Goal: Task Accomplishment & Management: Manage account settings

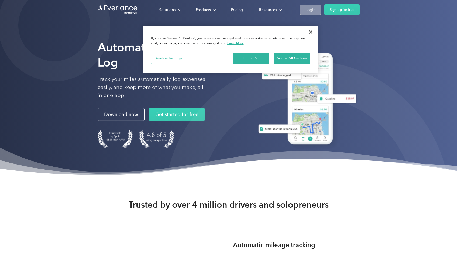
click at [308, 10] on div "Login" at bounding box center [311, 9] width 10 height 7
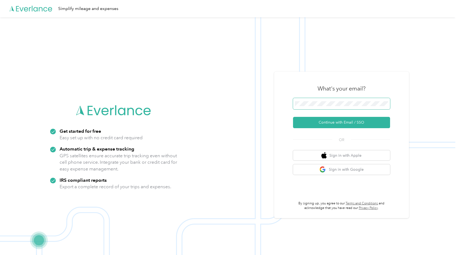
click at [335, 108] on span at bounding box center [341, 103] width 97 height 11
click at [330, 107] on span at bounding box center [341, 103] width 97 height 11
click at [335, 125] on button "Continue with Email / SSO" at bounding box center [341, 122] width 97 height 11
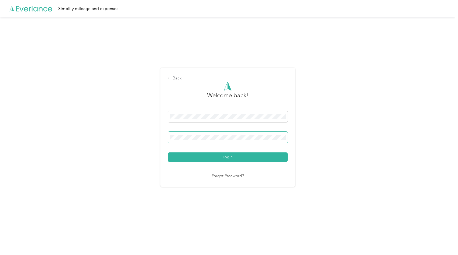
click at [168, 153] on button "Login" at bounding box center [228, 157] width 120 height 9
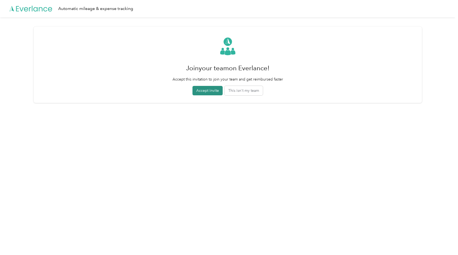
click at [216, 89] on button "Accept invite" at bounding box center [208, 90] width 30 height 9
click at [216, 89] on button "Accept invite" at bounding box center [208, 90] width 36 height 9
click at [215, 90] on button "Accept invite" at bounding box center [208, 90] width 36 height 9
click at [253, 91] on button "This isn't my team" at bounding box center [247, 90] width 38 height 9
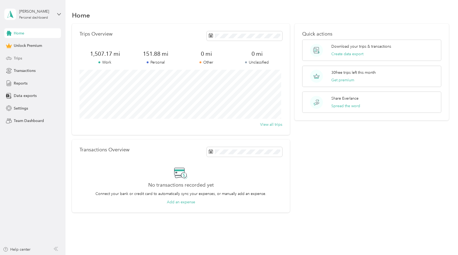
click at [12, 57] on div "Trips" at bounding box center [32, 58] width 57 height 10
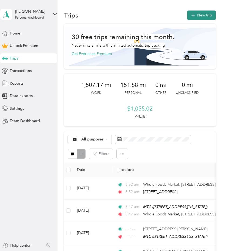
click at [198, 15] on button "New trip" at bounding box center [201, 15] width 29 height 9
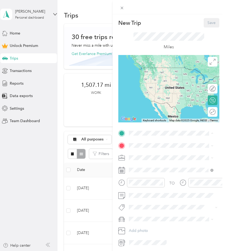
click at [165, 155] on div "MTC" at bounding box center [166, 154] width 54 height 5
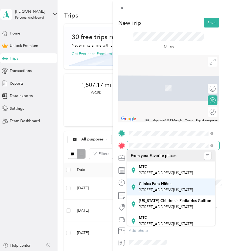
scroll to position [0, 2]
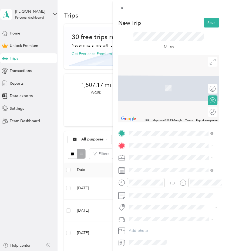
click at [174, 169] on span "[STREET_ADDRESS][PERSON_NAME][US_STATE]" at bounding box center [175, 167] width 73 height 9
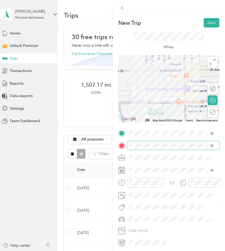
click at [189, 148] on span at bounding box center [173, 145] width 93 height 9
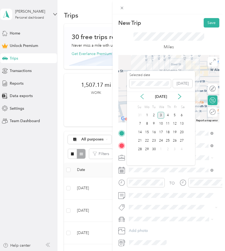
click at [144, 98] on icon at bounding box center [141, 96] width 5 height 5
click at [145, 148] on div "25" at bounding box center [146, 149] width 7 height 7
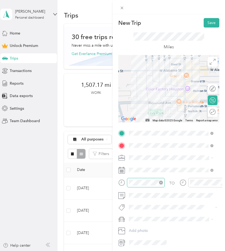
click at [159, 182] on icon "close-circle" at bounding box center [161, 183] width 4 height 4
click at [220, 184] on icon "close-circle" at bounding box center [222, 183] width 4 height 4
click at [207, 23] on button "Save" at bounding box center [211, 22] width 16 height 9
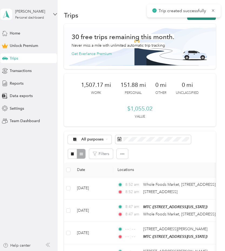
click at [194, 19] on button "New trip" at bounding box center [201, 15] width 29 height 9
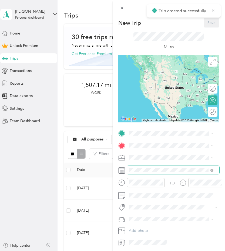
click at [142, 173] on span at bounding box center [173, 170] width 93 height 9
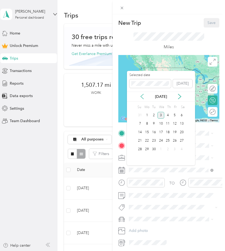
click at [144, 97] on icon at bounding box center [141, 96] width 5 height 5
click at [148, 150] on div "25" at bounding box center [146, 149] width 7 height 7
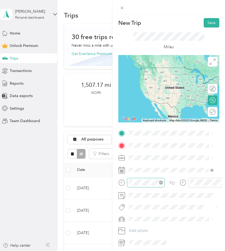
click at [160, 183] on icon "close-circle" at bounding box center [161, 183] width 4 height 4
click at [220, 183] on icon "close-circle" at bounding box center [222, 183] width 4 height 4
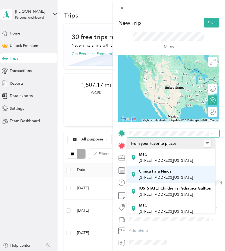
scroll to position [0, 2]
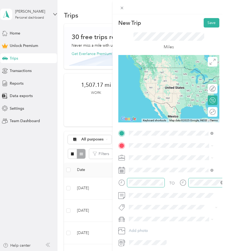
click at [160, 155] on span "[STREET_ADDRESS][PERSON_NAME][US_STATE]" at bounding box center [175, 154] width 73 height 9
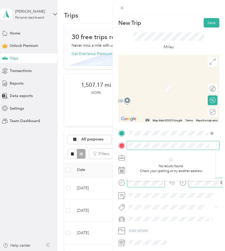
scroll to position [0, 5]
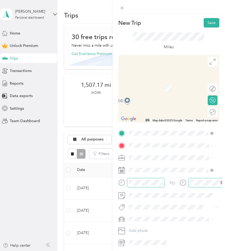
click at [179, 171] on div "[STREET_ADDRESS][US_STATE][US_STATE]" at bounding box center [171, 166] width 81 height 11
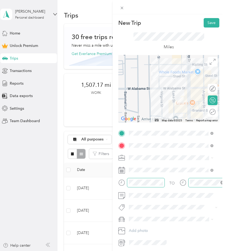
click at [220, 183] on icon "close-circle" at bounding box center [222, 183] width 4 height 4
click at [207, 24] on button "Save" at bounding box center [211, 22] width 16 height 9
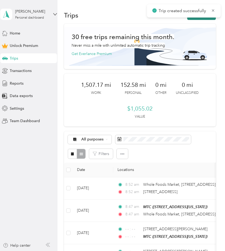
click at [198, 19] on button "New trip" at bounding box center [201, 15] width 29 height 9
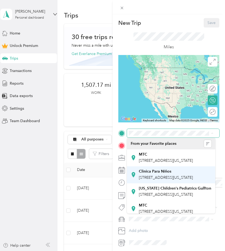
scroll to position [0, 5]
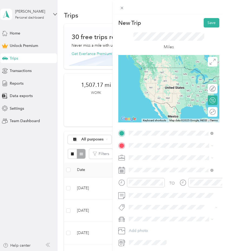
click at [158, 155] on span "[STREET_ADDRESS][US_STATE][US_STATE]" at bounding box center [175, 154] width 73 height 9
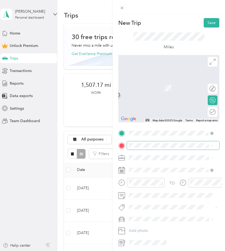
click at [149, 149] on span at bounding box center [173, 145] width 93 height 9
click at [174, 167] on span "[STREET_ADDRESS][US_STATE]" at bounding box center [166, 165] width 54 height 5
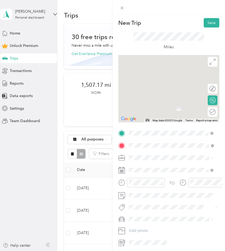
scroll to position [0, 0]
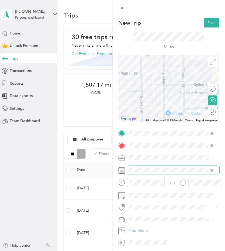
click at [186, 167] on span at bounding box center [173, 170] width 93 height 9
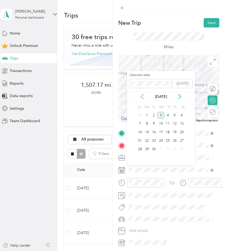
click at [144, 98] on icon at bounding box center [141, 96] width 5 height 5
click at [146, 152] on div "25" at bounding box center [146, 149] width 7 height 7
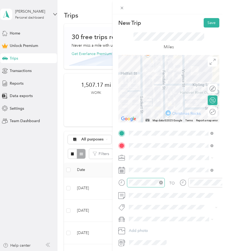
click at [160, 184] on icon "close-circle" at bounding box center [161, 183] width 4 height 4
click at [220, 183] on icon "close-circle" at bounding box center [222, 183] width 4 height 4
click at [207, 25] on button "Save" at bounding box center [211, 22] width 16 height 9
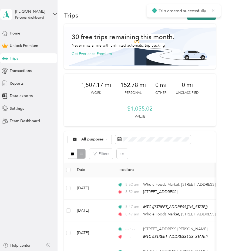
click at [195, 19] on button "New trip" at bounding box center [201, 15] width 29 height 9
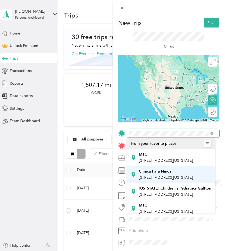
scroll to position [0, 8]
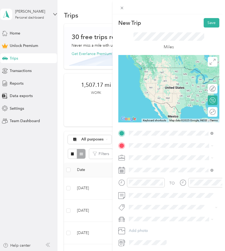
click at [169, 155] on span "[STREET_ADDRESS][US_STATE]" at bounding box center [166, 152] width 54 height 5
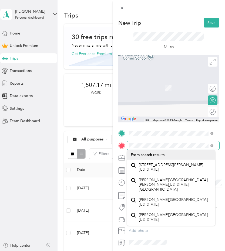
scroll to position [0, 2]
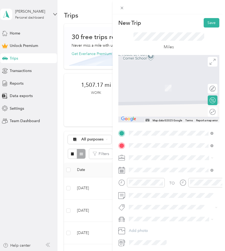
click at [142, 169] on span "[STREET_ADDRESS][PERSON_NAME][US_STATE]" at bounding box center [175, 167] width 73 height 9
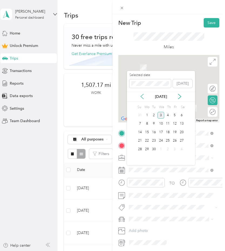
click at [144, 95] on icon at bounding box center [141, 96] width 5 height 5
click at [147, 149] on div "25" at bounding box center [146, 149] width 7 height 7
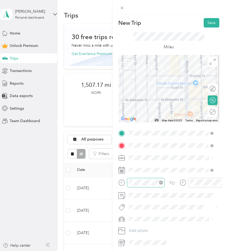
click at [160, 183] on icon "close-circle" at bounding box center [161, 183] width 4 height 4
click at [220, 183] on icon "close-circle" at bounding box center [222, 183] width 4 height 4
click at [207, 23] on button "Save" at bounding box center [211, 22] width 16 height 9
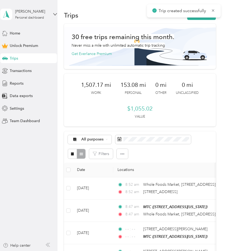
click at [193, 17] on div "Trip created successfully" at bounding box center [184, 10] width 74 height 13
click at [193, 19] on button "New trip" at bounding box center [201, 15] width 29 height 9
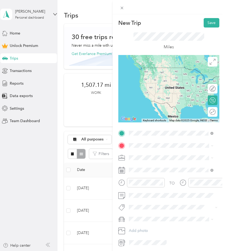
click at [154, 156] on span "[STREET_ADDRESS][PERSON_NAME][US_STATE]" at bounding box center [175, 154] width 73 height 9
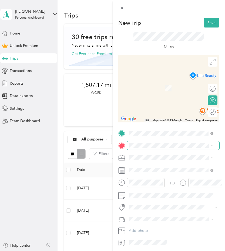
click at [147, 149] on span at bounding box center [173, 145] width 93 height 9
click at [142, 169] on div "MTC [STREET_ADDRESS][US_STATE]" at bounding box center [166, 170] width 54 height 11
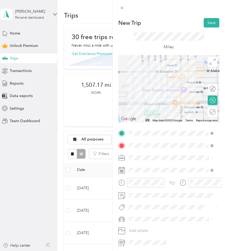
click at [149, 163] on li "Work" at bounding box center [171, 167] width 88 height 9
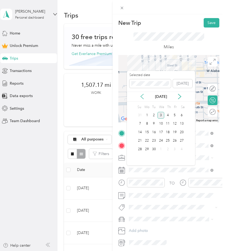
click at [143, 96] on icon at bounding box center [141, 96] width 5 height 5
click at [149, 150] on div "25" at bounding box center [146, 149] width 7 height 7
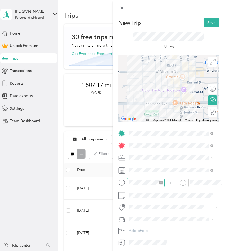
click at [161, 184] on icon "close-circle" at bounding box center [161, 183] width 4 height 4
click at [220, 183] on icon "close-circle" at bounding box center [222, 183] width 4 height 4
click at [204, 22] on button "Save" at bounding box center [211, 22] width 16 height 9
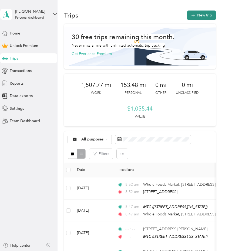
click at [192, 14] on icon "button" at bounding box center [193, 15] width 6 height 6
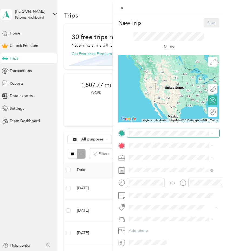
click at [166, 136] on span at bounding box center [173, 133] width 93 height 9
click at [172, 163] on div "MTC [STREET_ADDRESS][US_STATE]" at bounding box center [166, 157] width 54 height 11
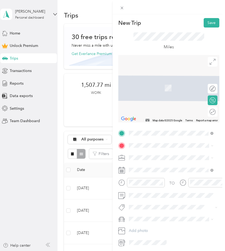
click at [159, 170] on span "[STREET_ADDRESS][PERSON_NAME][US_STATE]" at bounding box center [175, 166] width 73 height 9
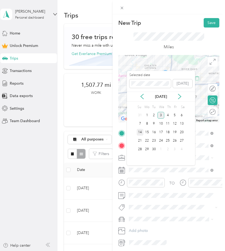
click at [138, 131] on div "14" at bounding box center [139, 132] width 7 height 7
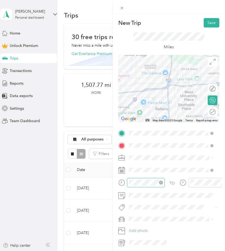
click at [160, 184] on icon "close-circle" at bounding box center [161, 183] width 4 height 4
click at [220, 184] on icon "close-circle" at bounding box center [222, 183] width 4 height 4
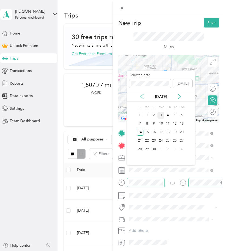
click at [142, 99] on icon at bounding box center [141, 96] width 5 height 5
click at [169, 131] on div "14" at bounding box center [167, 132] width 7 height 7
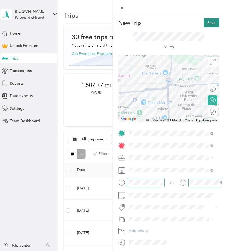
click at [211, 20] on button "Save" at bounding box center [211, 22] width 16 height 9
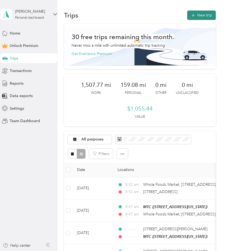
click at [198, 16] on button "New trip" at bounding box center [201, 15] width 29 height 9
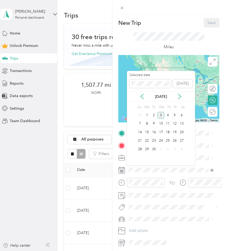
click at [140, 93] on div "[DATE]" at bounding box center [161, 97] width 68 height 10
click at [140, 94] on icon at bounding box center [141, 96] width 5 height 5
click at [168, 133] on div "14" at bounding box center [167, 132] width 7 height 7
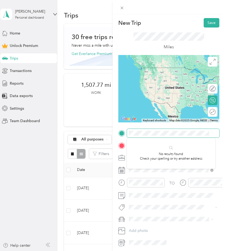
scroll to position [0, 21]
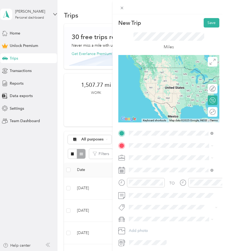
click at [158, 156] on span "[STREET_ADDRESS][PERSON_NAME][US_STATE]" at bounding box center [175, 154] width 73 height 9
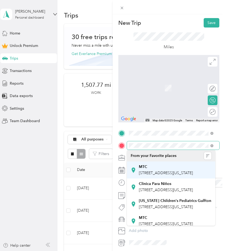
scroll to position [0, 4]
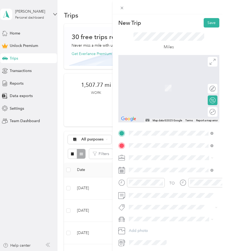
click at [160, 163] on span "[STREET_ADDRESS][US_STATE]" at bounding box center [166, 165] width 54 height 5
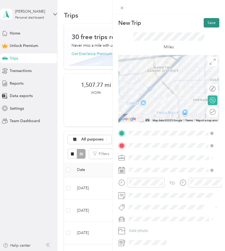
click at [209, 25] on button "Save" at bounding box center [211, 22] width 16 height 9
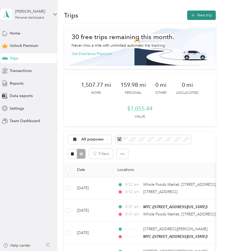
click at [198, 14] on button "New trip" at bounding box center [201, 15] width 29 height 9
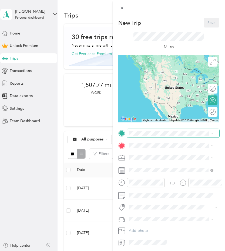
click at [148, 130] on span at bounding box center [173, 133] width 93 height 9
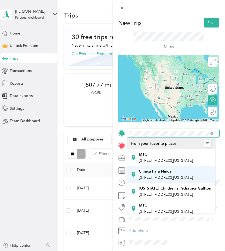
scroll to position [0, 16]
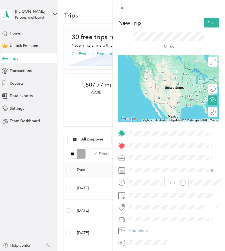
click at [161, 154] on span "[STREET_ADDRESS][US_STATE]" at bounding box center [166, 152] width 54 height 5
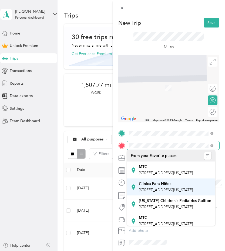
scroll to position [0, 4]
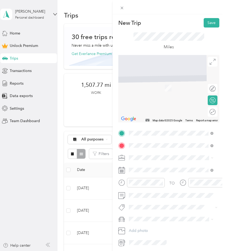
click at [165, 167] on span "[STREET_ADDRESS][US_STATE]" at bounding box center [166, 165] width 54 height 5
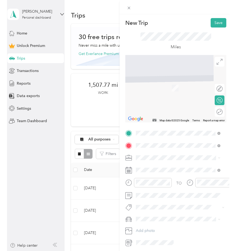
scroll to position [0, 0]
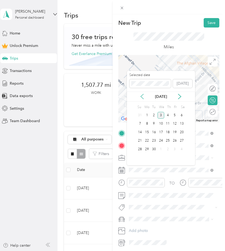
click at [142, 96] on icon at bounding box center [141, 96] width 5 height 5
click at [169, 131] on div "14" at bounding box center [167, 132] width 7 height 7
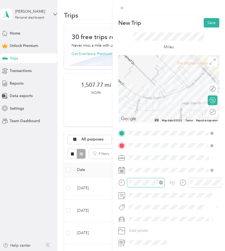
click at [162, 183] on icon "close-circle" at bounding box center [161, 183] width 4 height 4
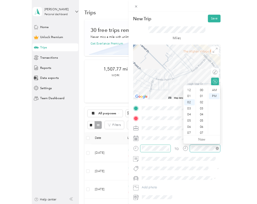
scroll to position [340, 0]
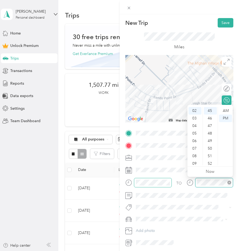
click at [229, 182] on icon "close-circle" at bounding box center [229, 183] width 4 height 4
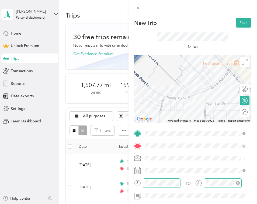
click at [199, 165] on div "TO Add photo" at bounding box center [192, 188] width 117 height 118
click at [238, 25] on button "Save" at bounding box center [244, 22] width 16 height 9
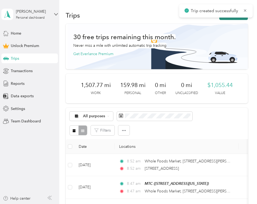
click at [236, 19] on button "New trip" at bounding box center [234, 15] width 29 height 9
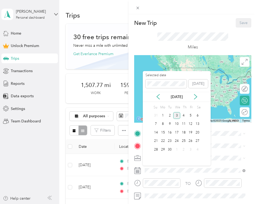
click at [161, 98] on div "[DATE]" at bounding box center [177, 97] width 68 height 6
click at [158, 97] on icon at bounding box center [158, 96] width 5 height 5
click at [183, 131] on div "14" at bounding box center [183, 132] width 7 height 7
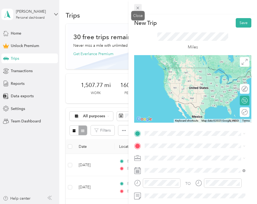
click at [136, 8] on icon at bounding box center [138, 8] width 5 height 5
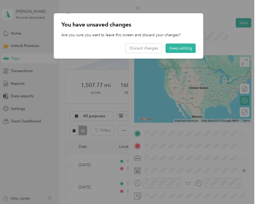
click at [160, 126] on div at bounding box center [128, 102] width 257 height 204
click at [145, 46] on button "Discard changes" at bounding box center [144, 47] width 36 height 9
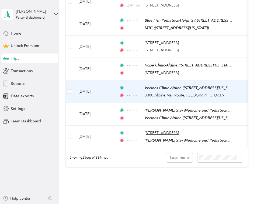
scroll to position [468, 0]
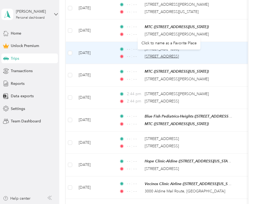
click at [165, 54] on span "[STREET_ADDRESS]" at bounding box center [162, 56] width 34 height 5
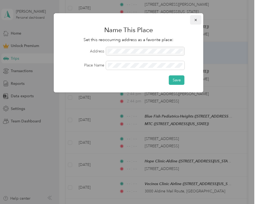
click at [195, 21] on icon "button" at bounding box center [196, 20] width 2 height 2
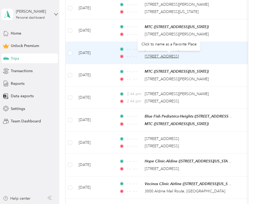
click at [179, 57] on span "[STREET_ADDRESS]" at bounding box center [162, 56] width 34 height 5
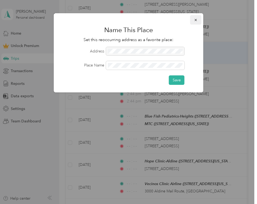
click at [198, 20] on button "button" at bounding box center [195, 19] width 11 height 9
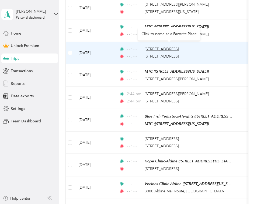
click at [179, 48] on span "[STREET_ADDRESS]" at bounding box center [162, 49] width 34 height 5
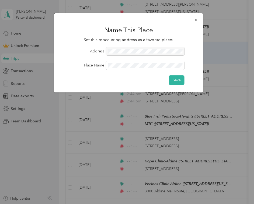
click at [197, 66] on div "Name This Place Set this reoccurring address as a favorite place: Address Place…" at bounding box center [129, 52] width 150 height 79
click at [198, 20] on button "button" at bounding box center [195, 19] width 11 height 9
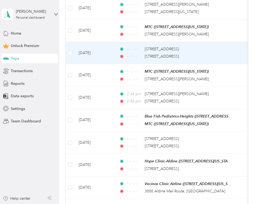
click at [100, 53] on td "[DATE]" at bounding box center [94, 53] width 40 height 22
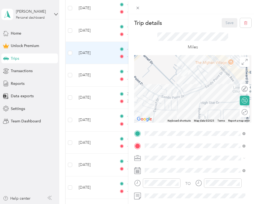
click at [137, 11] on div at bounding box center [193, 7] width 129 height 14
click at [138, 9] on icon at bounding box center [138, 8] width 5 height 5
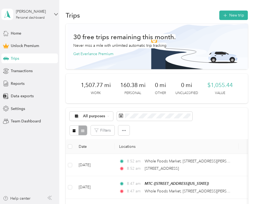
click at [229, 15] on button "New trip" at bounding box center [234, 15] width 29 height 9
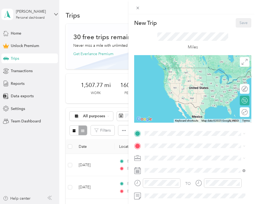
click at [169, 139] on div "TO Add photo" at bounding box center [192, 188] width 117 height 118
click at [182, 149] on li "[STREET_ADDRESS][US_STATE]" at bounding box center [195, 153] width 105 height 11
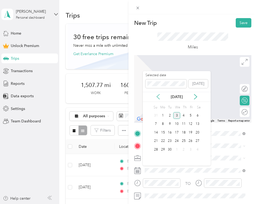
click at [157, 98] on icon at bounding box center [158, 96] width 5 height 5
click at [183, 133] on div "14" at bounding box center [183, 132] width 7 height 7
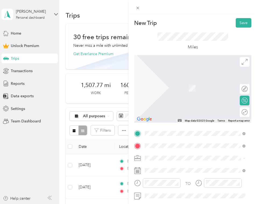
click at [190, 88] on span "[STREET_ADDRESS][US_STATE]" at bounding box center [182, 85] width 54 height 5
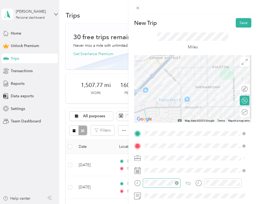
click at [175, 183] on icon "close-circle" at bounding box center [177, 183] width 4 height 4
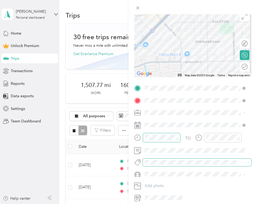
scroll to position [65, 0]
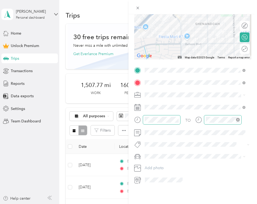
click at [237, 118] on icon "close-circle" at bounding box center [238, 120] width 4 height 4
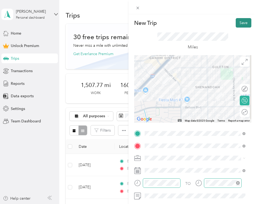
click at [243, 23] on button "Save" at bounding box center [244, 22] width 16 height 9
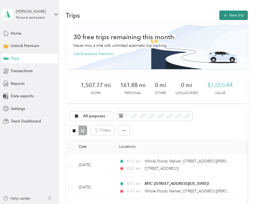
click at [239, 18] on button "New trip" at bounding box center [234, 15] width 29 height 9
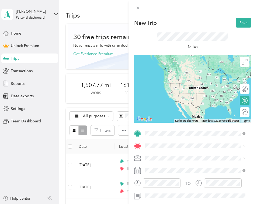
click at [172, 76] on span "[STREET_ADDRESS][US_STATE]" at bounding box center [182, 73] width 54 height 5
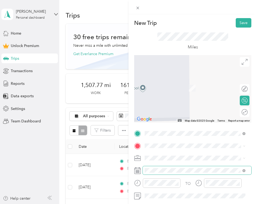
click at [157, 167] on span at bounding box center [197, 170] width 109 height 9
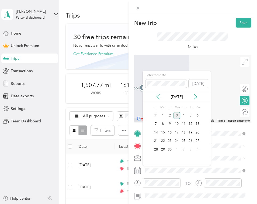
click at [160, 97] on icon at bounding box center [158, 96] width 5 height 5
click at [184, 132] on div "14" at bounding box center [183, 132] width 7 height 7
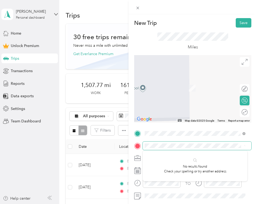
scroll to position [0, 1]
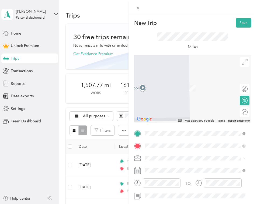
click at [198, 82] on span "[STREET_ADDRESS][US_STATE]" at bounding box center [182, 79] width 54 height 5
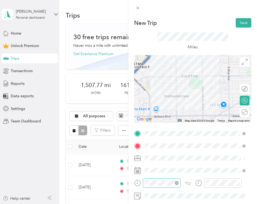
click at [177, 182] on icon "close-circle" at bounding box center [177, 183] width 4 height 4
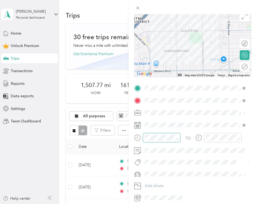
scroll to position [67, 0]
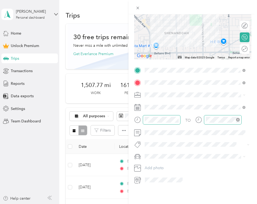
click at [238, 118] on icon "close-circle" at bounding box center [238, 120] width 4 height 4
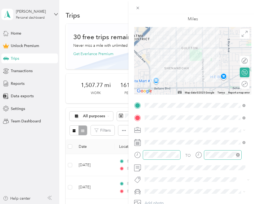
scroll to position [0, 0]
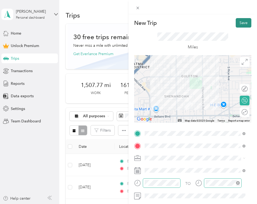
click at [238, 23] on button "Save" at bounding box center [244, 22] width 16 height 9
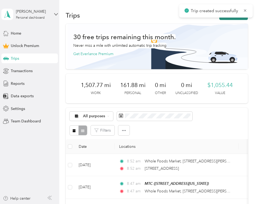
click at [237, 19] on button "New trip" at bounding box center [234, 15] width 29 height 9
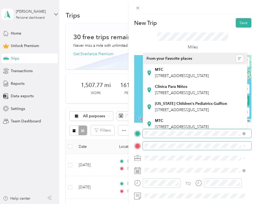
scroll to position [0, 11]
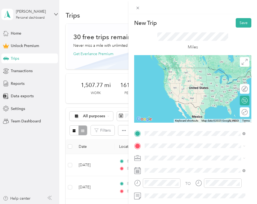
click at [167, 151] on span "[STREET_ADDRESS][US_STATE]" at bounding box center [182, 152] width 54 height 5
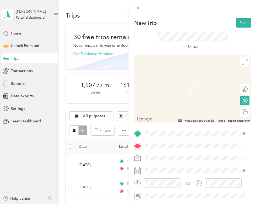
click at [168, 80] on div "MTC" at bounding box center [182, 81] width 54 height 5
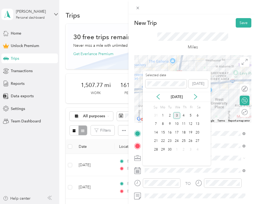
click at [161, 96] on div "[DATE]" at bounding box center [177, 97] width 68 height 6
click at [159, 97] on icon at bounding box center [158, 96] width 5 height 5
click at [183, 132] on div "14" at bounding box center [183, 132] width 7 height 7
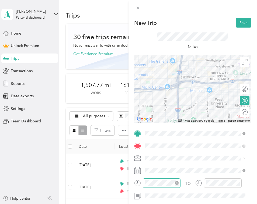
click at [176, 183] on icon "close-circle" at bounding box center [177, 183] width 4 height 4
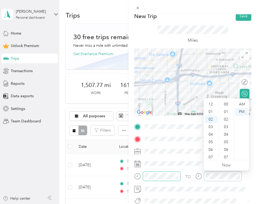
scroll to position [15, 0]
click at [207, 197] on span at bounding box center [197, 201] width 109 height 8
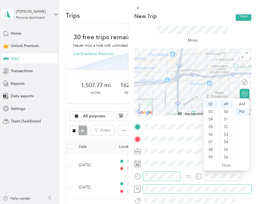
click at [210, 191] on span at bounding box center [197, 188] width 109 height 9
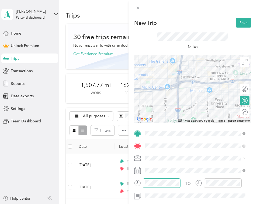
scroll to position [67, 0]
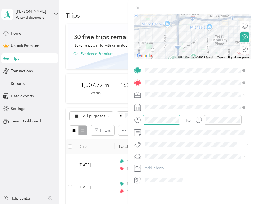
click at [213, 97] on div "TO Add photo" at bounding box center [192, 125] width 117 height 118
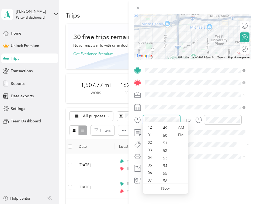
scroll to position [370, 0]
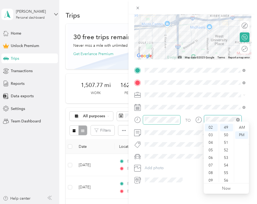
click at [237, 118] on icon "close-circle" at bounding box center [238, 120] width 4 height 4
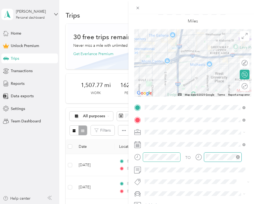
scroll to position [0, 0]
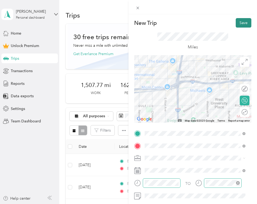
click at [236, 23] on button "Save" at bounding box center [244, 22] width 16 height 9
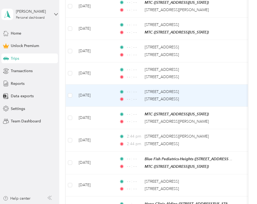
scroll to position [494, 0]
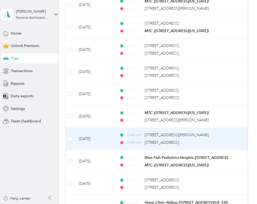
click at [133, 141] on span "2:44 pm" at bounding box center [134, 142] width 15 height 6
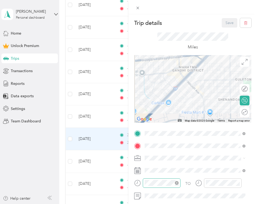
click at [177, 182] on icon "close-circle" at bounding box center [177, 183] width 4 height 4
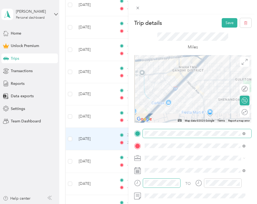
scroll to position [67, 0]
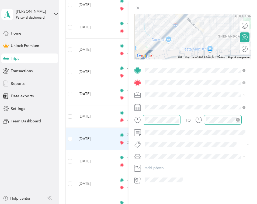
click at [239, 118] on icon "close-circle" at bounding box center [238, 120] width 4 height 4
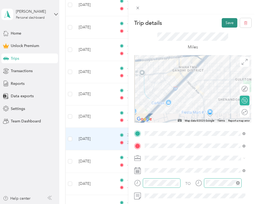
click at [229, 20] on button "Save" at bounding box center [230, 22] width 16 height 9
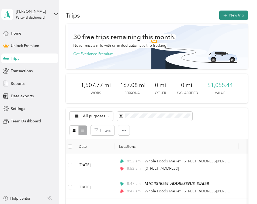
click at [229, 15] on button "New trip" at bounding box center [234, 15] width 29 height 9
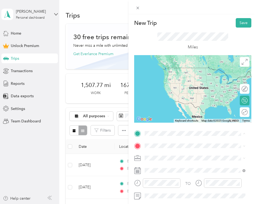
click at [170, 78] on div "MTC [STREET_ADDRESS][US_STATE]" at bounding box center [182, 72] width 54 height 11
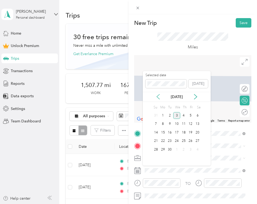
click at [160, 98] on icon at bounding box center [158, 96] width 5 height 5
click at [184, 150] on div "31" at bounding box center [183, 149] width 7 height 7
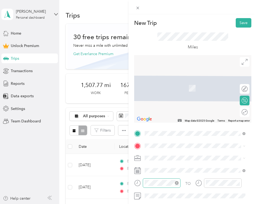
click at [176, 182] on icon "close-circle" at bounding box center [177, 183] width 4 height 4
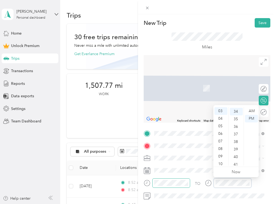
scroll to position [257, 0]
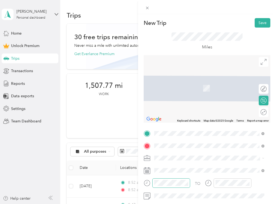
click at [197, 88] on span "[STREET_ADDRESS][US_STATE]" at bounding box center [191, 85] width 54 height 5
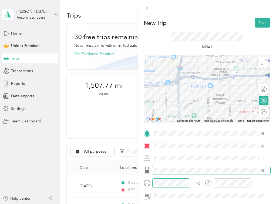
click at [193, 173] on span at bounding box center [211, 170] width 118 height 9
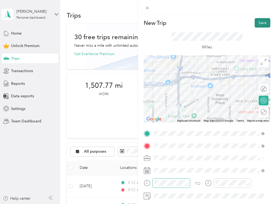
click at [259, 23] on button "Save" at bounding box center [262, 22] width 16 height 9
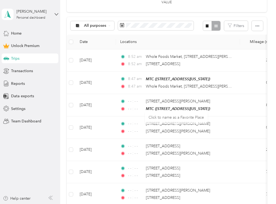
scroll to position [0, 0]
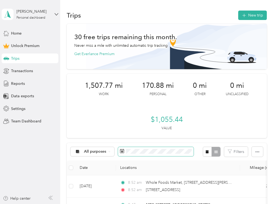
click at [120, 150] on icon at bounding box center [122, 151] width 4 height 4
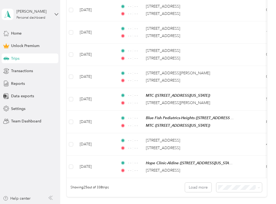
scroll to position [625, 0]
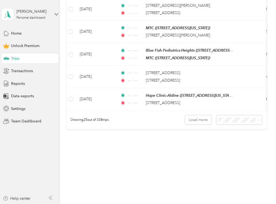
click at [231, 148] on span "100 per load" at bounding box center [229, 148] width 22 height 5
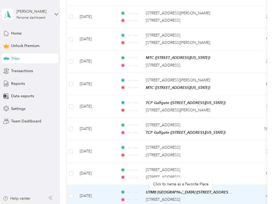
scroll to position [1397, 0]
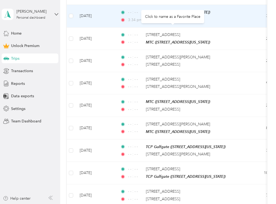
click at [93, 13] on td "[DATE]" at bounding box center [95, 16] width 40 height 22
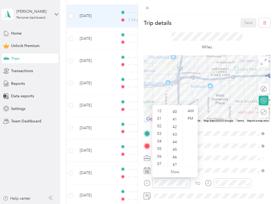
scroll to position [302, 0]
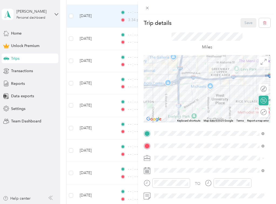
click at [193, 153] on div "TO Add photo" at bounding box center [206, 188] width 126 height 118
drag, startPoint x: 190, startPoint y: 153, endPoint x: 193, endPoint y: 151, distance: 3.1
click at [191, 152] on div "TO Add photo" at bounding box center [206, 188] width 126 height 118
click at [187, 86] on ol "Work Personal Marketing Other Charity Medical Moving Commute" at bounding box center [209, 115] width 114 height 76
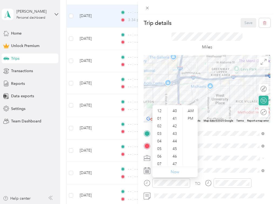
click at [178, 173] on link "Now" at bounding box center [174, 171] width 9 height 5
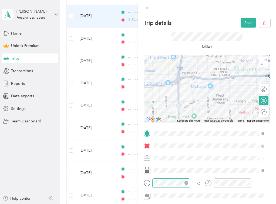
click at [188, 183] on icon "close-circle" at bounding box center [186, 183] width 4 height 4
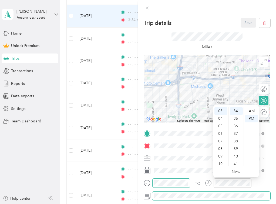
click at [230, 198] on span at bounding box center [211, 195] width 118 height 9
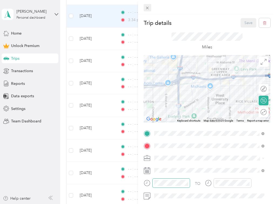
click at [148, 8] on icon at bounding box center [147, 8] width 5 height 5
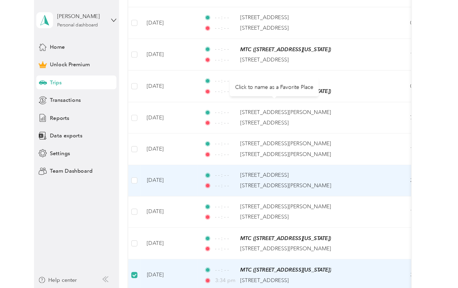
scroll to position [1261, 0]
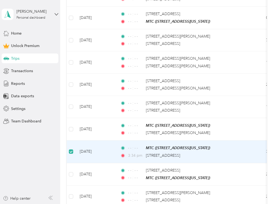
click at [95, 144] on td "[DATE]" at bounding box center [95, 151] width 40 height 22
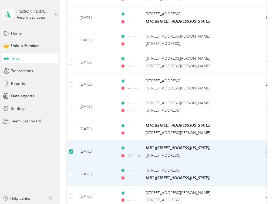
click at [180, 153] on span "[STREET_ADDRESS]" at bounding box center [163, 155] width 34 height 5
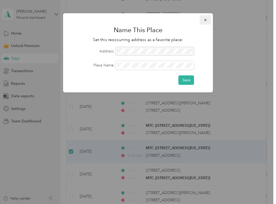
click at [205, 18] on icon "button" at bounding box center [205, 20] width 4 height 4
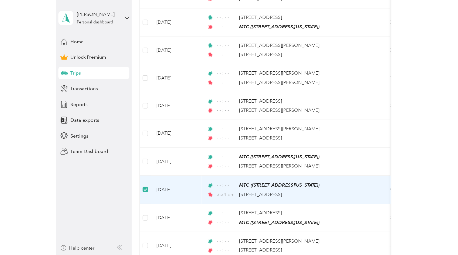
scroll to position [1227, 0]
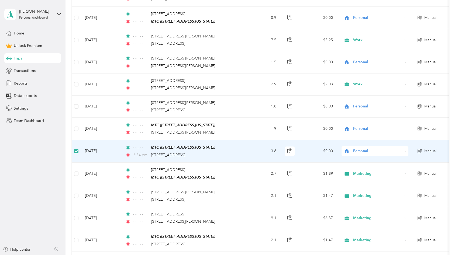
click at [65, 153] on aside "[PERSON_NAME] Personal dashboard Home Unlock Premium Trips Transactions Reports…" at bounding box center [33, 127] width 66 height 255
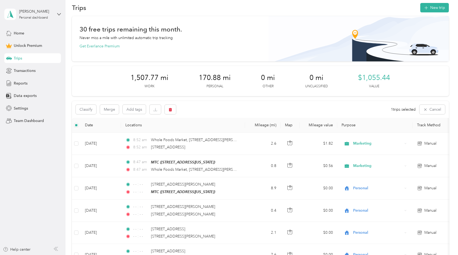
scroll to position [0, 0]
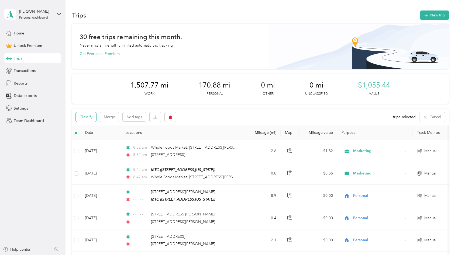
click at [83, 120] on button "Classify" at bounding box center [86, 116] width 20 height 9
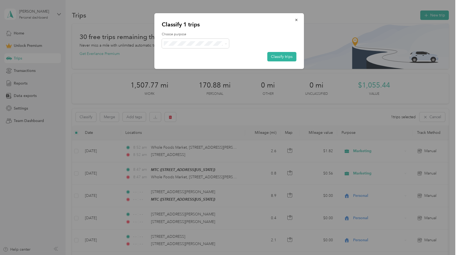
drag, startPoint x: 296, startPoint y: 22, endPoint x: 253, endPoint y: 36, distance: 45.5
click at [296, 23] on button "button" at bounding box center [296, 19] width 11 height 9
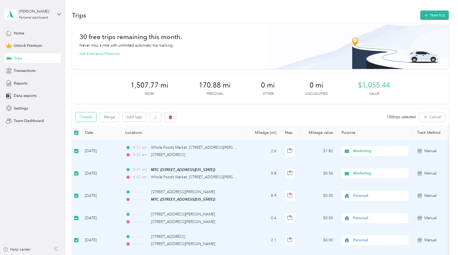
click at [88, 119] on button "Classify" at bounding box center [86, 116] width 20 height 9
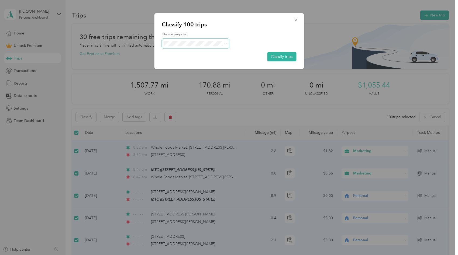
click at [180, 47] on span at bounding box center [195, 43] width 67 height 9
click at [182, 56] on ol "Work Personal Marketing Other Charity Medical Moving Commute" at bounding box center [195, 87] width 67 height 76
click at [197, 55] on li "Work" at bounding box center [195, 51] width 67 height 9
click at [284, 58] on button "Classify trips" at bounding box center [281, 56] width 29 height 9
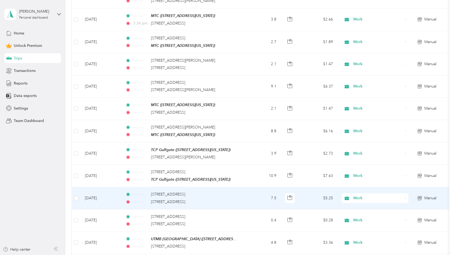
scroll to position [1279, 0]
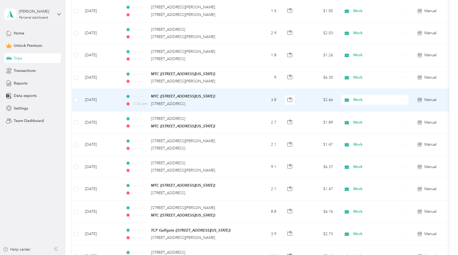
click at [141, 96] on div "- - : - - MTC ([STREET_ADDRESS][US_STATE]) 3:34 pm [STREET_ADDRESS]" at bounding box center [181, 99] width 113 height 13
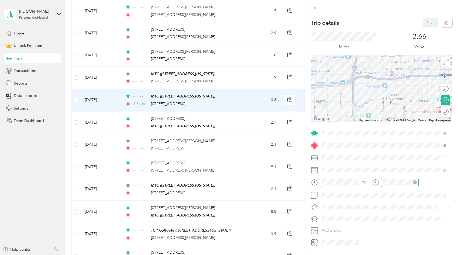
click at [414, 183] on icon "close-circle" at bounding box center [415, 183] width 4 height 4
click at [429, 22] on button "Save" at bounding box center [431, 22] width 16 height 9
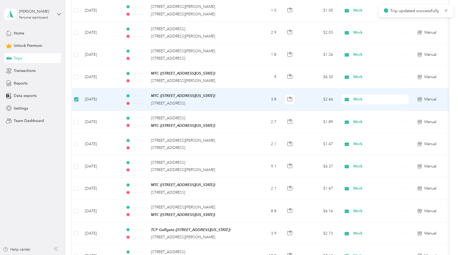
scroll to position [1279, 0]
click at [149, 102] on div "- - : - - [STREET_ADDRESS]" at bounding box center [181, 104] width 113 height 6
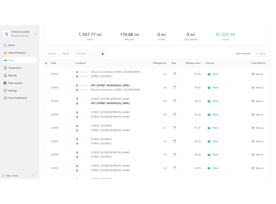
scroll to position [0, 0]
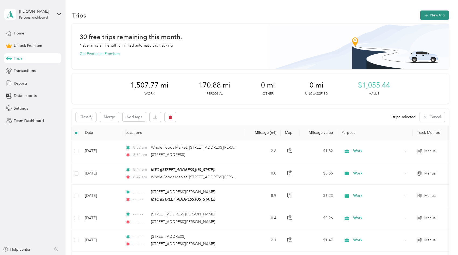
click at [442, 12] on button "New trip" at bounding box center [434, 15] width 29 height 9
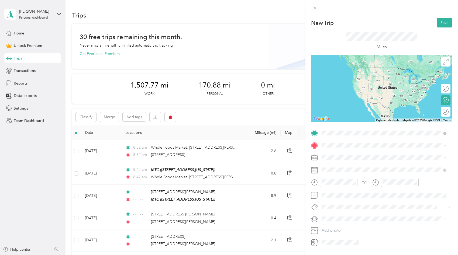
click at [376, 152] on span "[STREET_ADDRESS][US_STATE]" at bounding box center [359, 152] width 54 height 5
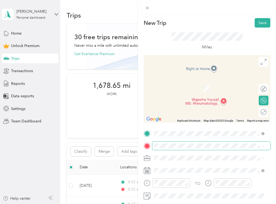
click at [166, 142] on span at bounding box center [211, 145] width 118 height 9
click at [163, 148] on span at bounding box center [211, 145] width 118 height 9
click at [218, 82] on span "[STREET_ADDRESS][US_STATE]" at bounding box center [191, 79] width 54 height 5
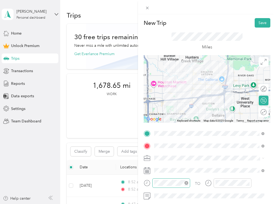
click at [186, 181] on icon "close-circle" at bounding box center [186, 183] width 4 height 4
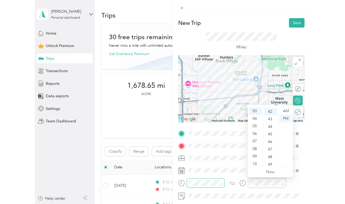
scroll to position [317, 0]
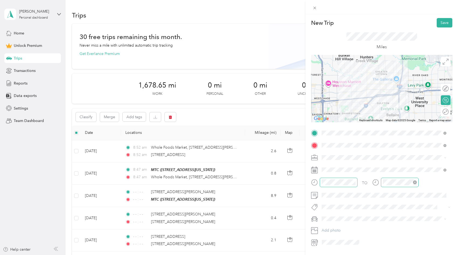
click at [415, 182] on icon "close-circle" at bounding box center [415, 183] width 4 height 4
click at [444, 20] on button "Save" at bounding box center [445, 22] width 16 height 9
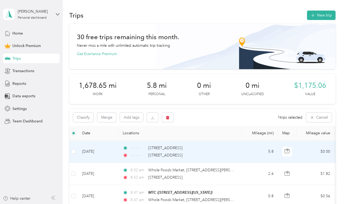
click at [96, 149] on td "[DATE]" at bounding box center [98, 152] width 40 height 22
click at [170, 155] on span "[STREET_ADDRESS]" at bounding box center [165, 155] width 34 height 5
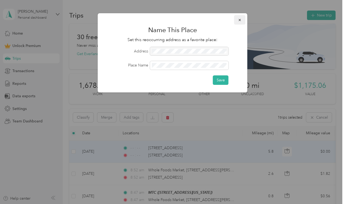
click at [241, 24] on button "button" at bounding box center [239, 19] width 11 height 9
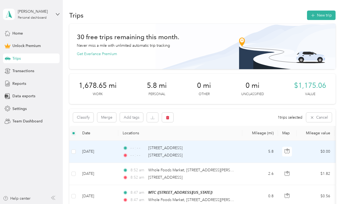
click at [93, 153] on td "[DATE]" at bounding box center [98, 152] width 40 height 22
click at [161, 154] on span "[STREET_ADDRESS]" at bounding box center [165, 155] width 34 height 5
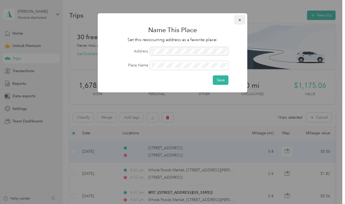
click at [245, 22] on button "button" at bounding box center [239, 19] width 11 height 9
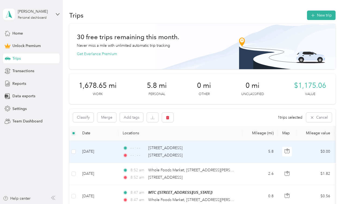
click at [104, 155] on td "[DATE]" at bounding box center [98, 152] width 40 height 22
click at [107, 152] on td "[DATE]" at bounding box center [98, 152] width 40 height 22
click at [107, 151] on td "[DATE]" at bounding box center [98, 152] width 40 height 22
click at [93, 152] on td "[DATE]" at bounding box center [98, 152] width 40 height 22
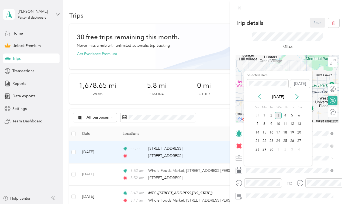
click at [259, 97] on icon at bounding box center [259, 96] width 5 height 5
click at [285, 150] on div "31" at bounding box center [285, 149] width 7 height 7
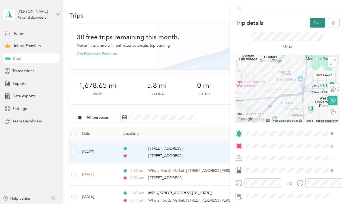
click at [316, 23] on button "Save" at bounding box center [318, 22] width 16 height 9
